Goal: Task Accomplishment & Management: Use online tool/utility

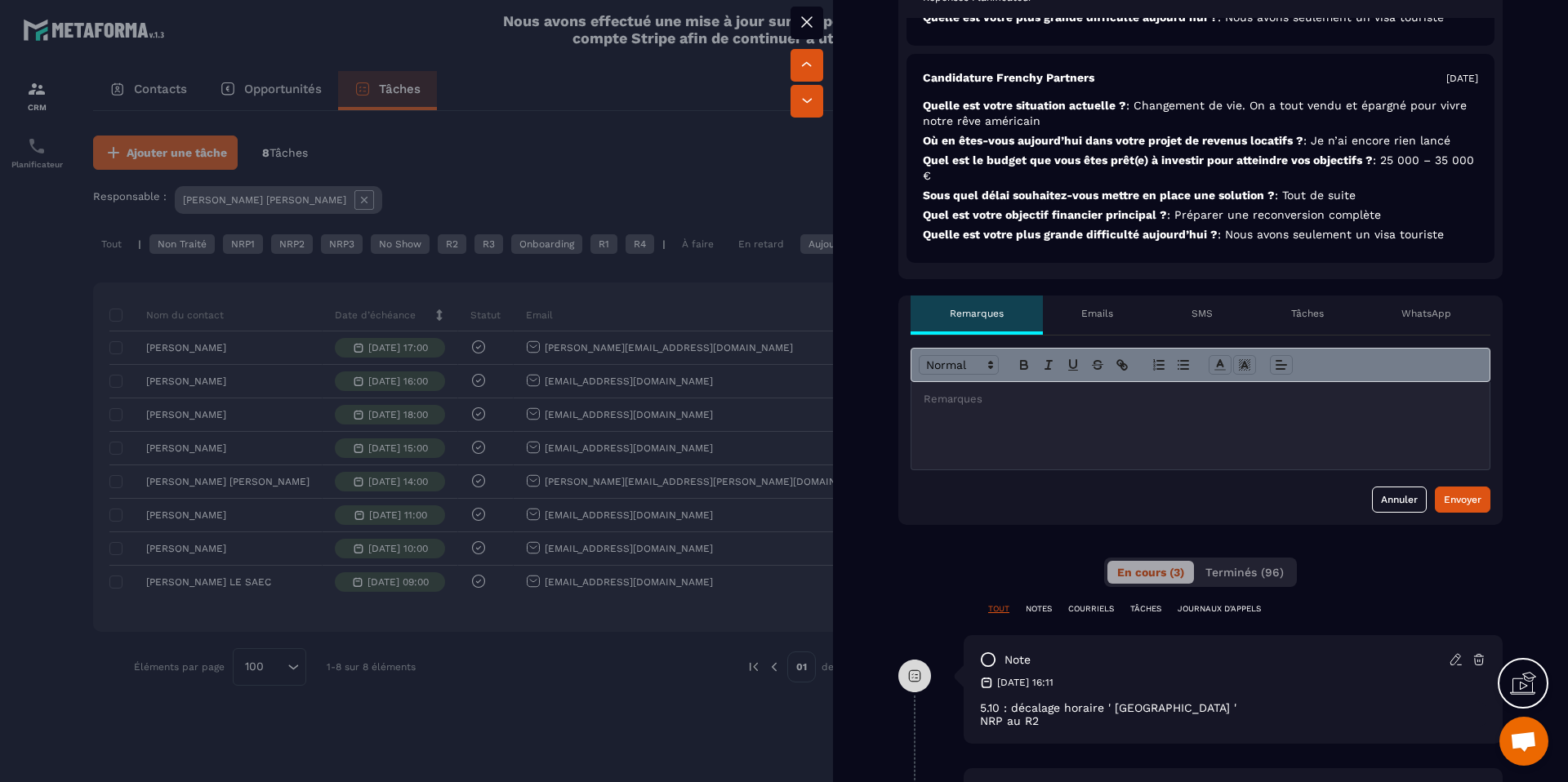
scroll to position [466, 0]
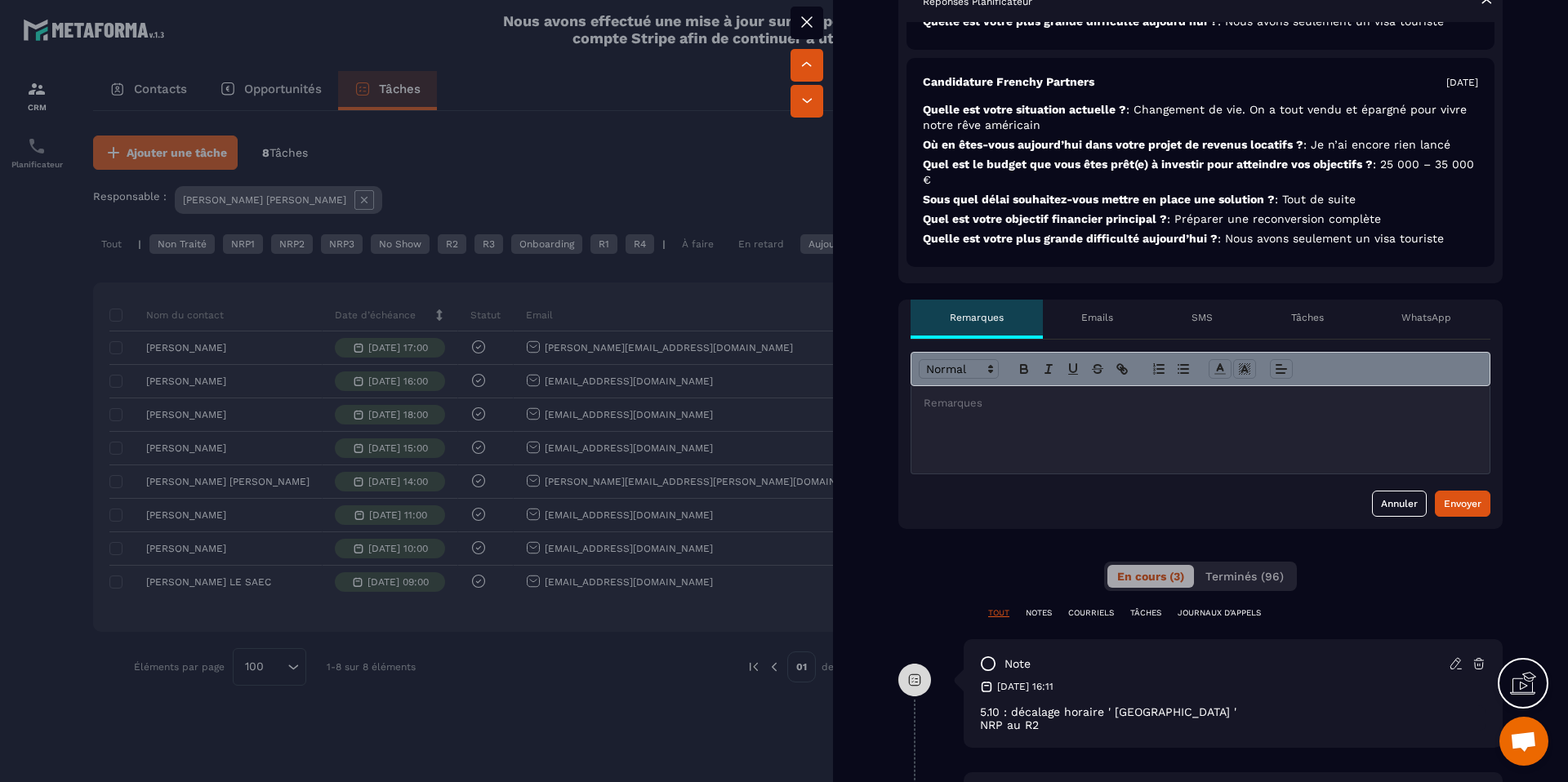
click at [1016, 442] on div at bounding box center [1200, 430] width 578 height 87
click at [1456, 499] on div "Envoyer" at bounding box center [1462, 503] width 38 height 16
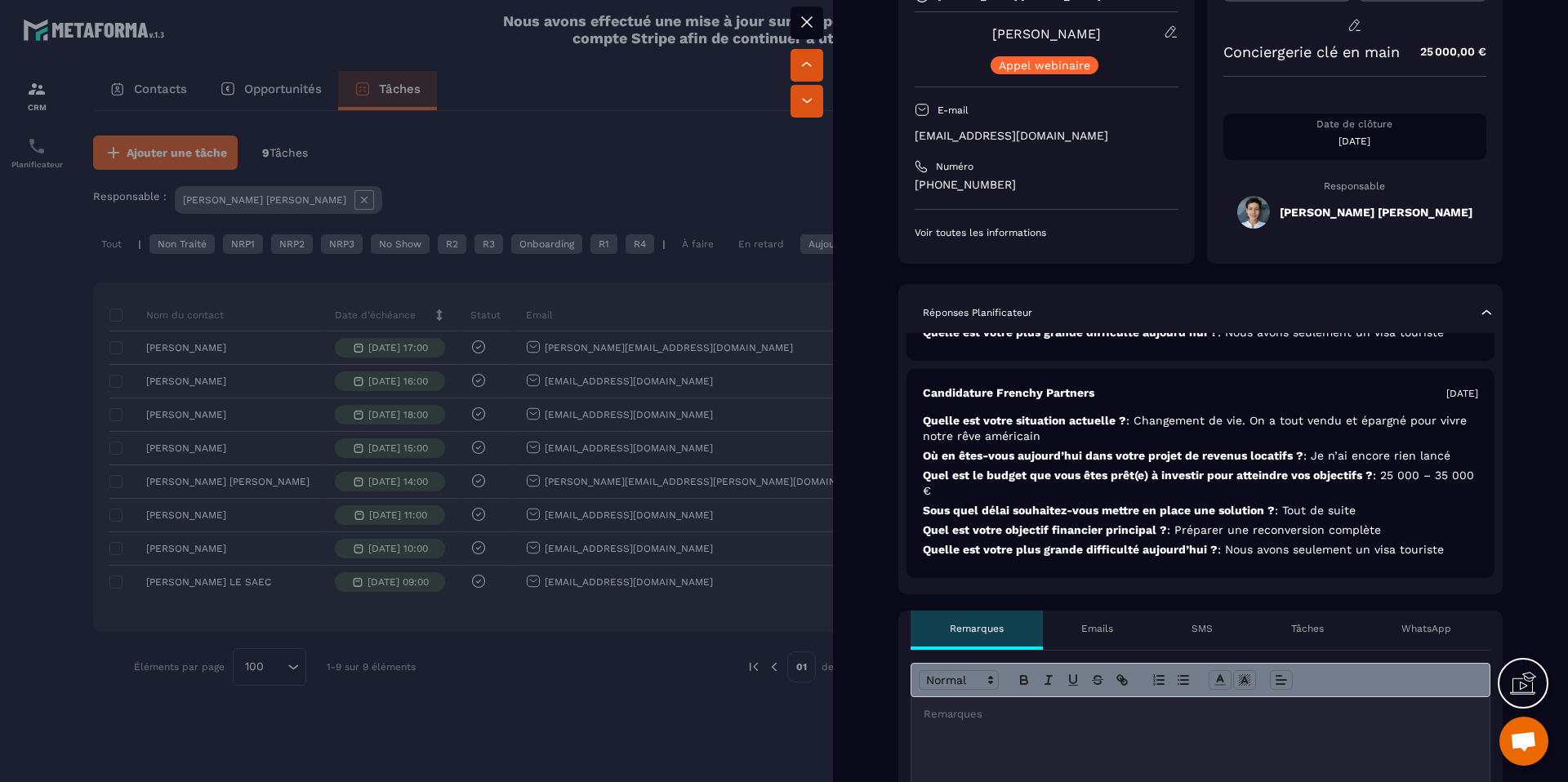
scroll to position [0, 0]
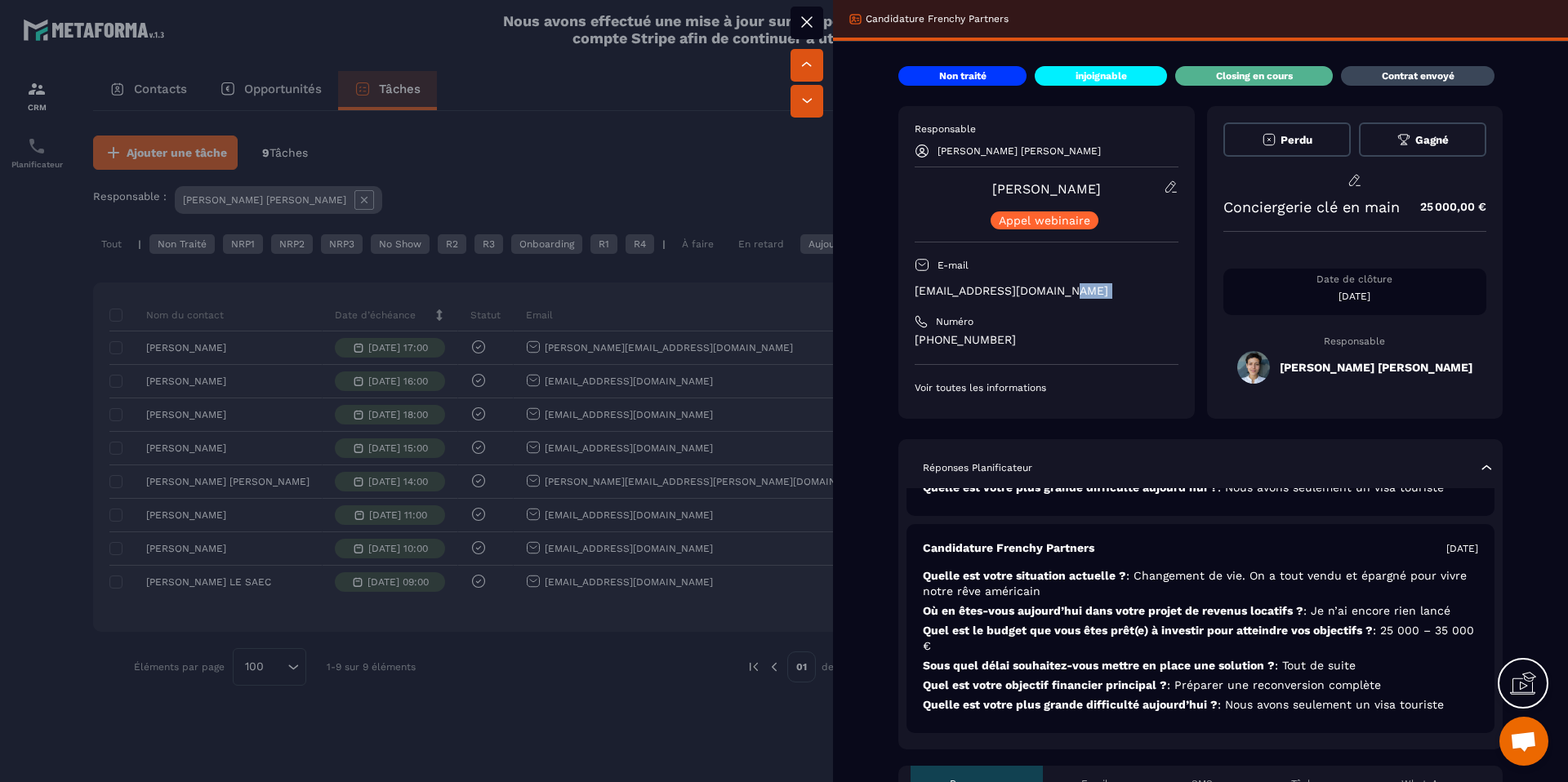
drag, startPoint x: 1058, startPoint y: 297, endPoint x: 950, endPoint y: 300, distance: 108.0
click at [950, 300] on div "Responsable [PERSON_NAME] [PERSON_NAME] [PERSON_NAME] [PERSON_NAME] webinaire E…" at bounding box center [1046, 258] width 263 height 272
click at [624, 412] on div at bounding box center [784, 391] width 1568 height 782
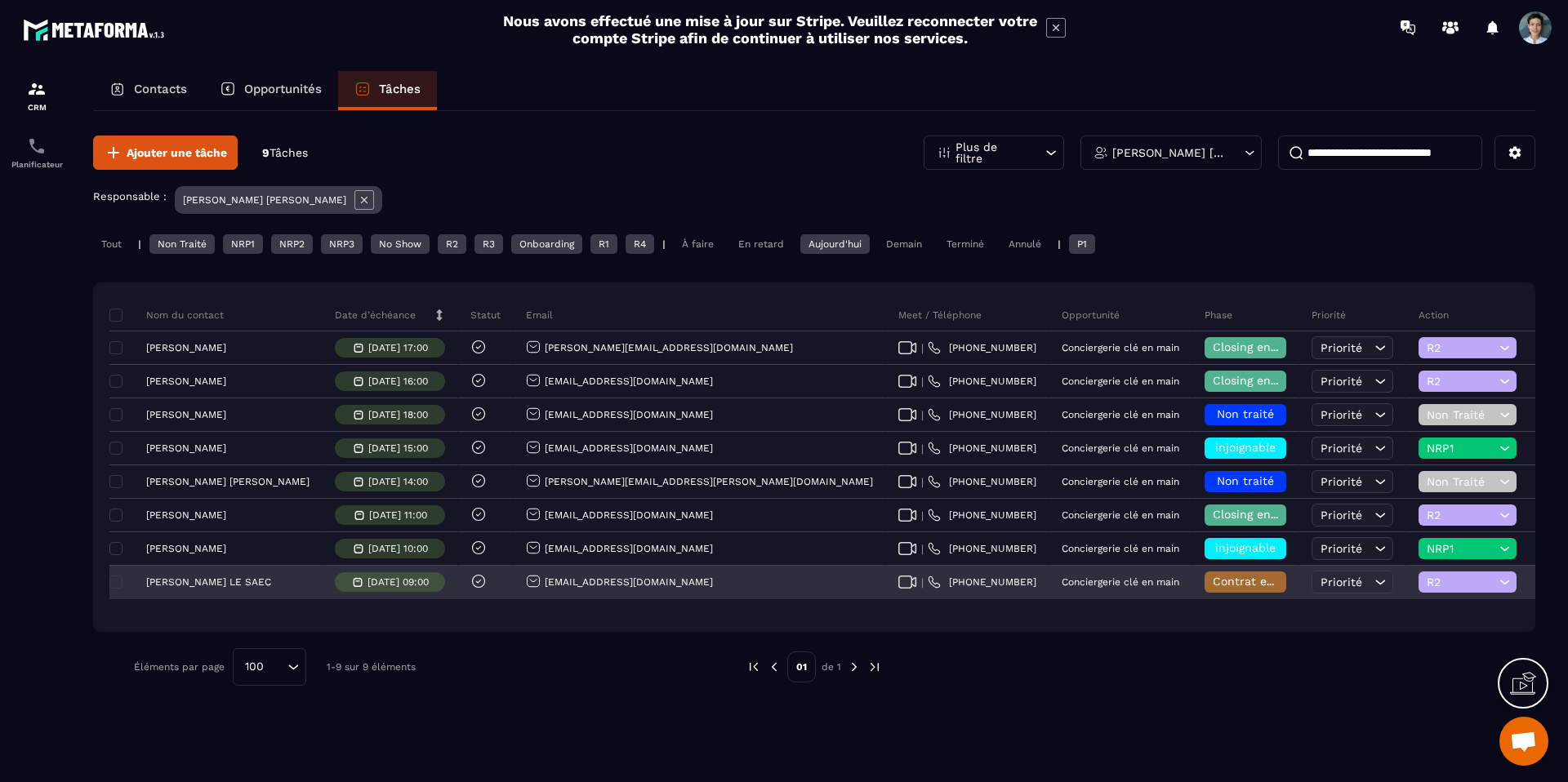
click at [230, 586] on p "[PERSON_NAME] LE SAEC" at bounding box center [208, 581] width 125 height 11
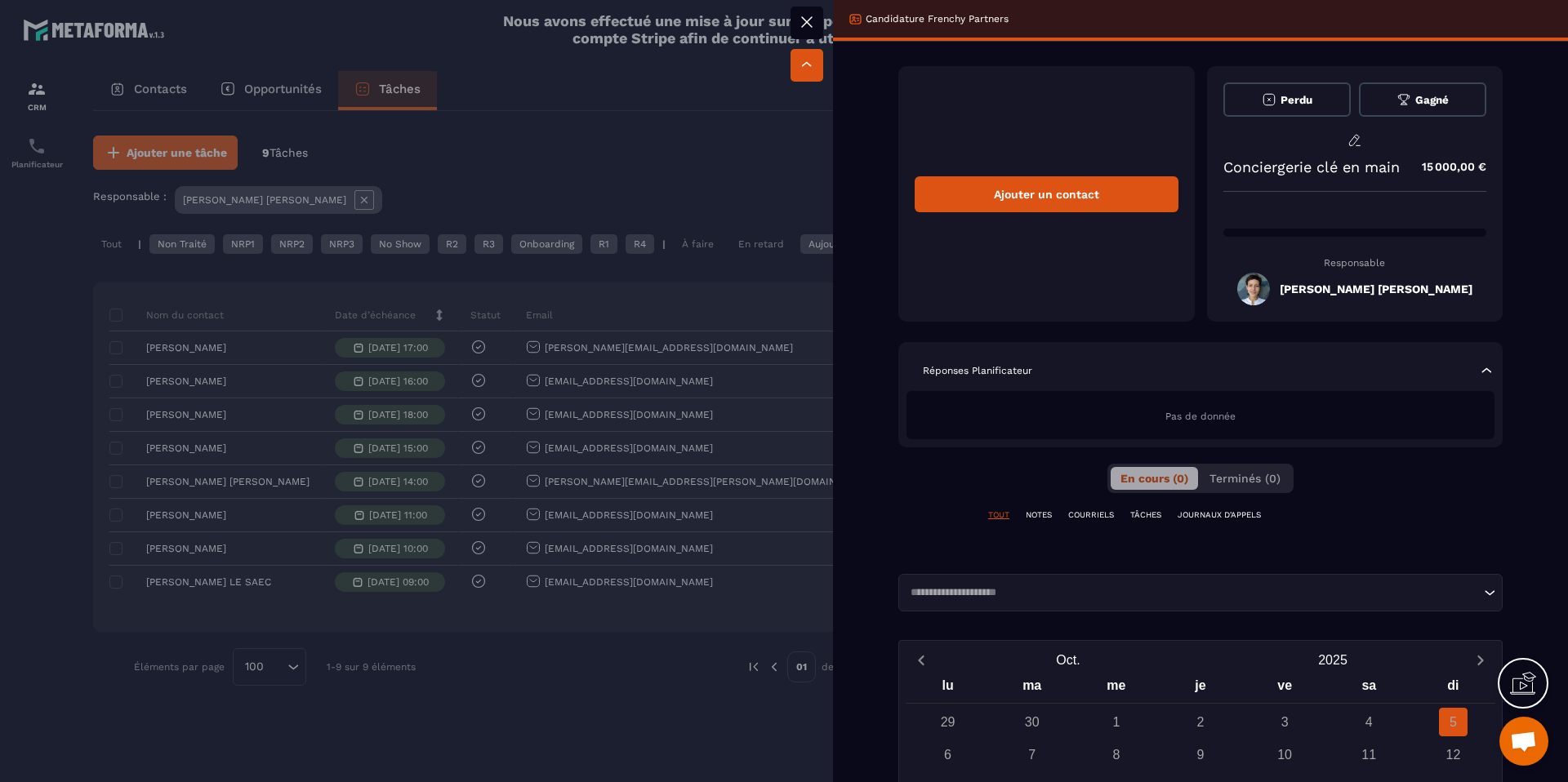
click at [198, 433] on div at bounding box center [784, 391] width 1568 height 782
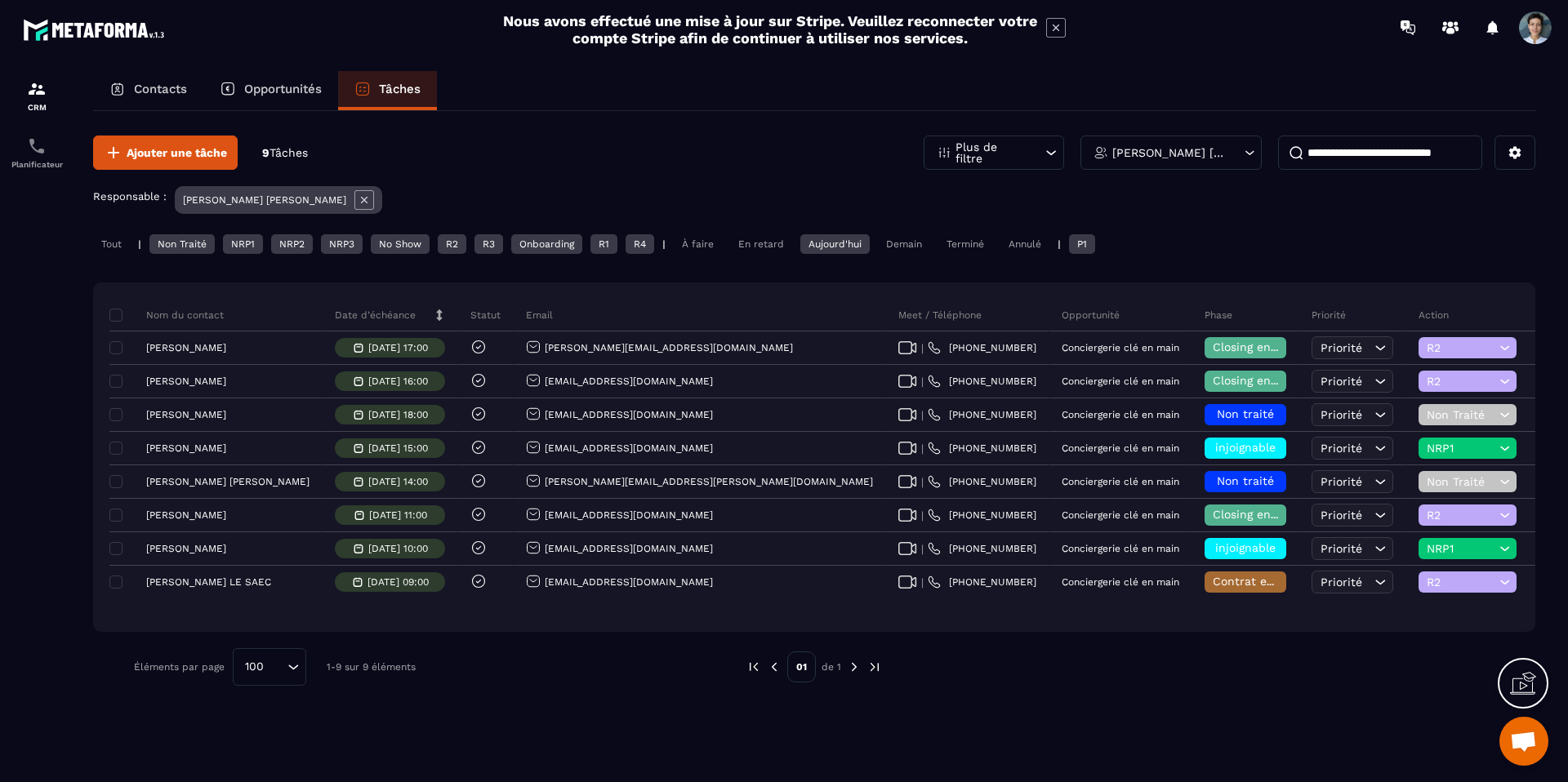
click at [1278, 146] on input at bounding box center [1380, 153] width 204 height 34
paste input "**********"
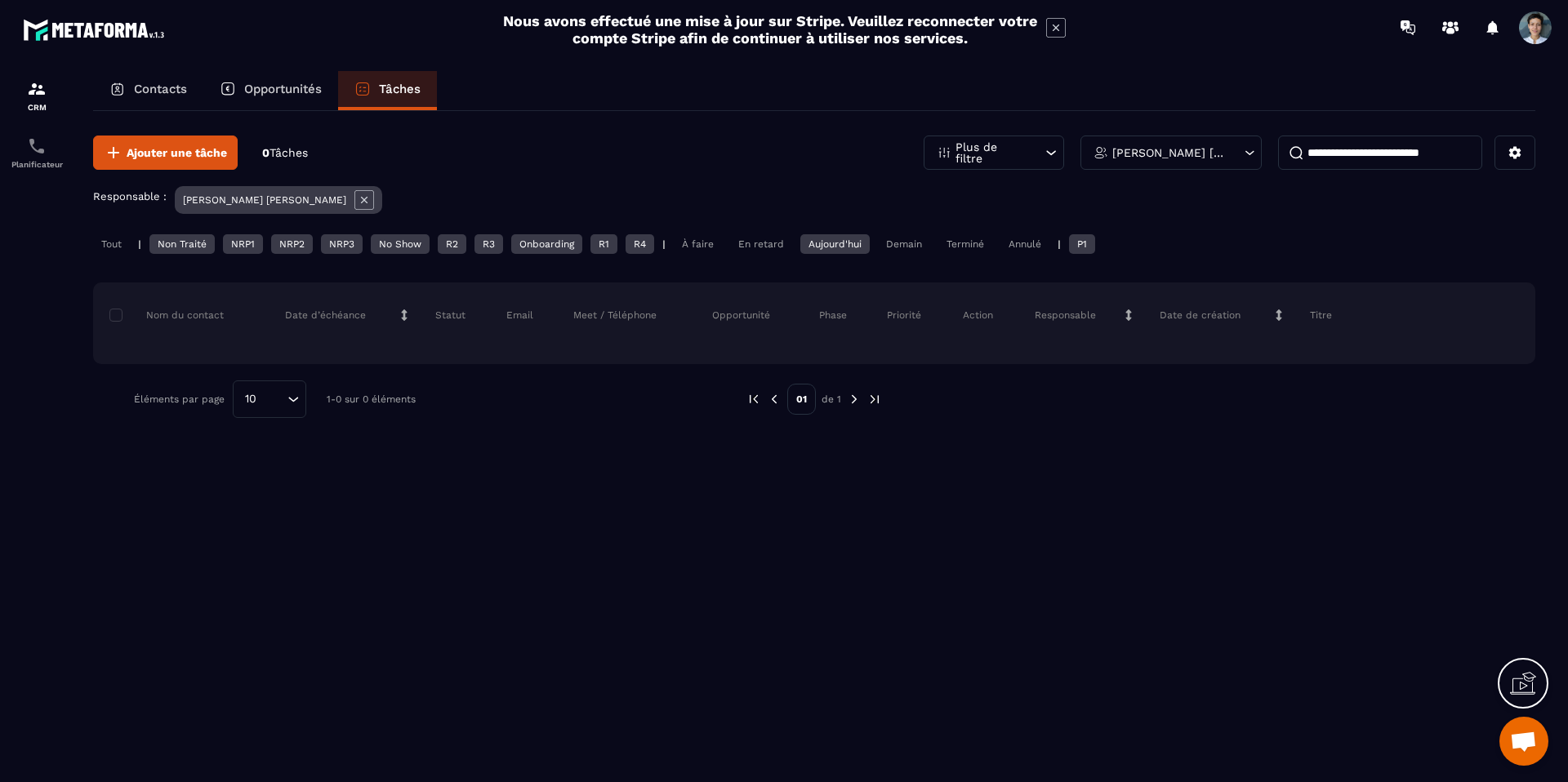
type input "**********"
click at [1085, 240] on div "P1" at bounding box center [1082, 244] width 26 height 20
click at [129, 249] on div "Tout" at bounding box center [112, 244] width 37 height 20
click at [315, 200] on div "[PERSON_NAME] [PERSON_NAME]" at bounding box center [279, 200] width 208 height 27
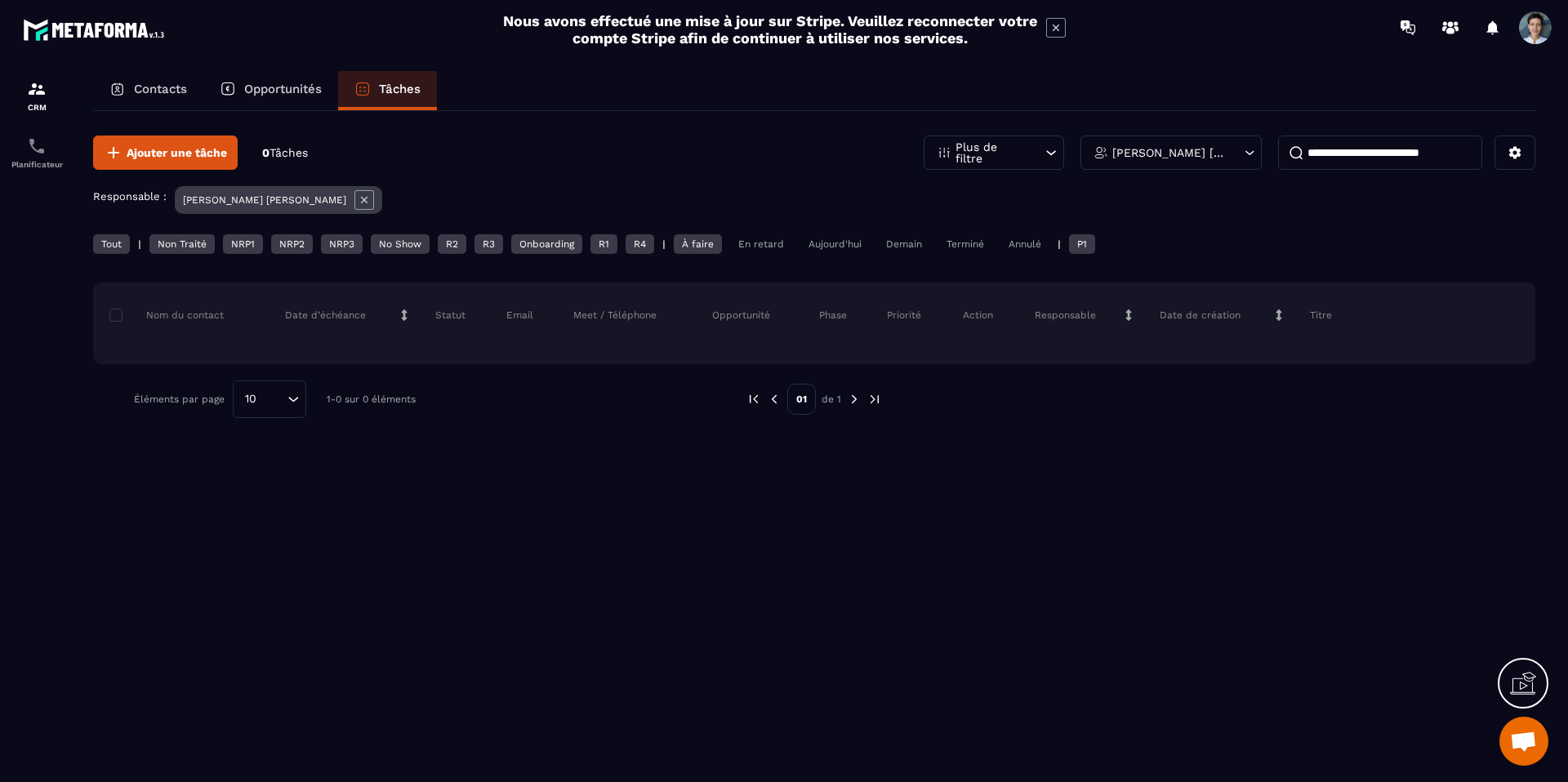
click at [354, 201] on icon at bounding box center [364, 200] width 20 height 20
